Goal: Task Accomplishment & Management: Complete application form

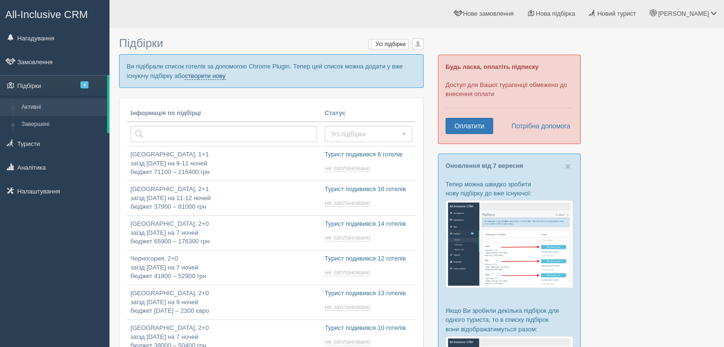
click at [210, 75] on link "створити нову" at bounding box center [205, 76] width 40 height 8
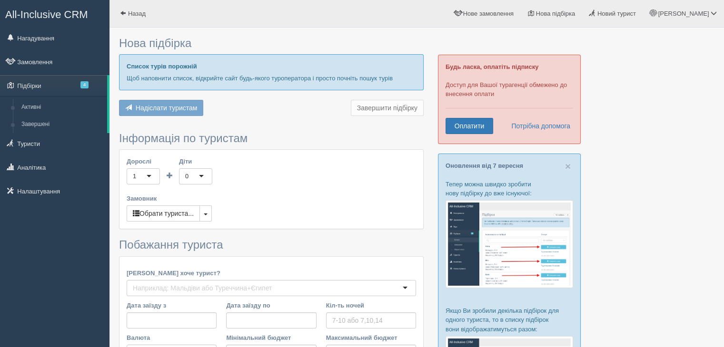
type input "11-12"
type input "19100"
type input "28900"
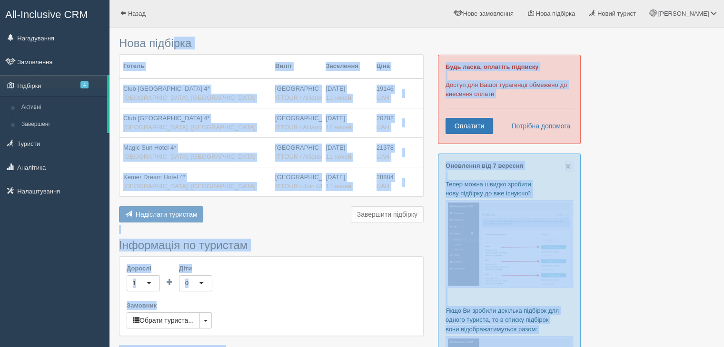
drag, startPoint x: 115, startPoint y: 35, endPoint x: 163, endPoint y: 51, distance: 50.9
click at [148, 39] on div "Нова підбірка Готель [GEOGRAPHIC_DATA] Заселення Ціна Club [GEOGRAPHIC_DATA] 4*…" at bounding box center [416, 312] width 614 height 624
click at [279, 242] on h3 "Інформація по туристам" at bounding box center [271, 245] width 305 height 12
